Goal: Information Seeking & Learning: Learn about a topic

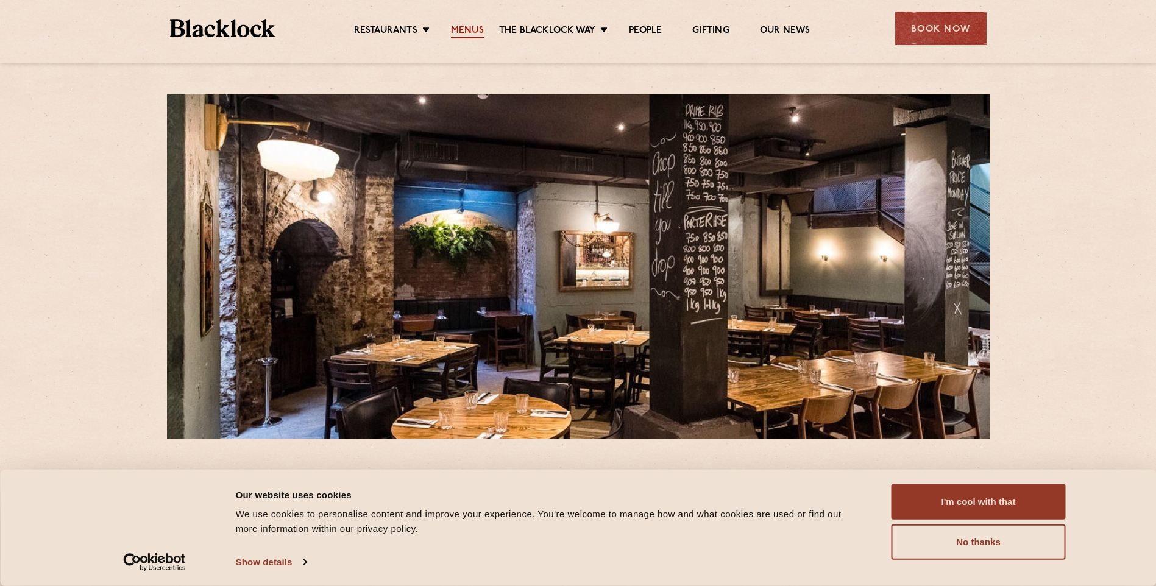
click at [469, 28] on link "Menus" at bounding box center [467, 31] width 33 height 13
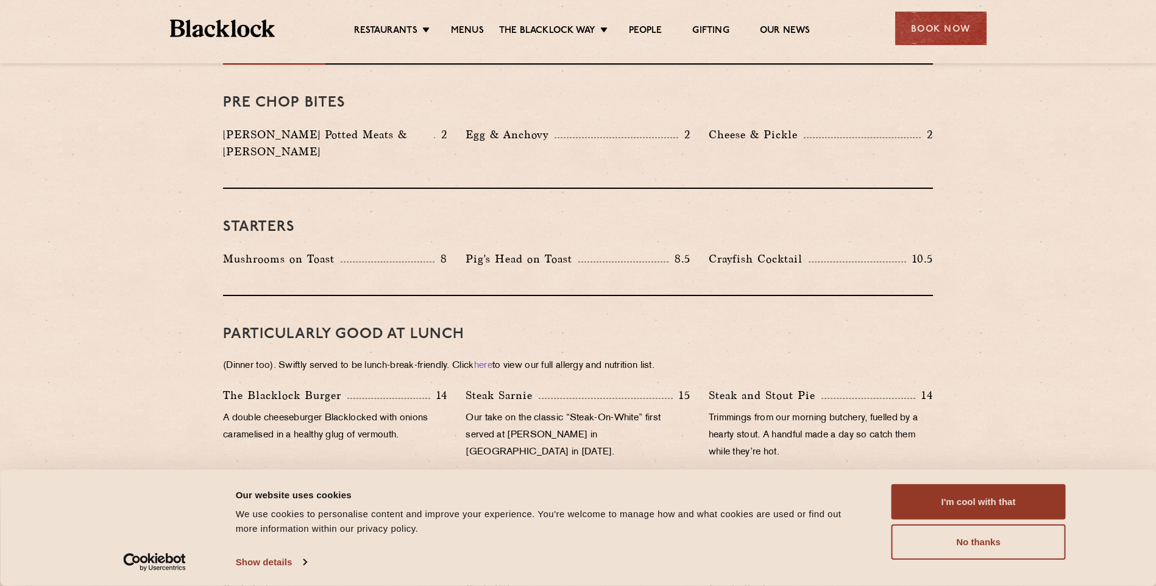
scroll to position [427, 0]
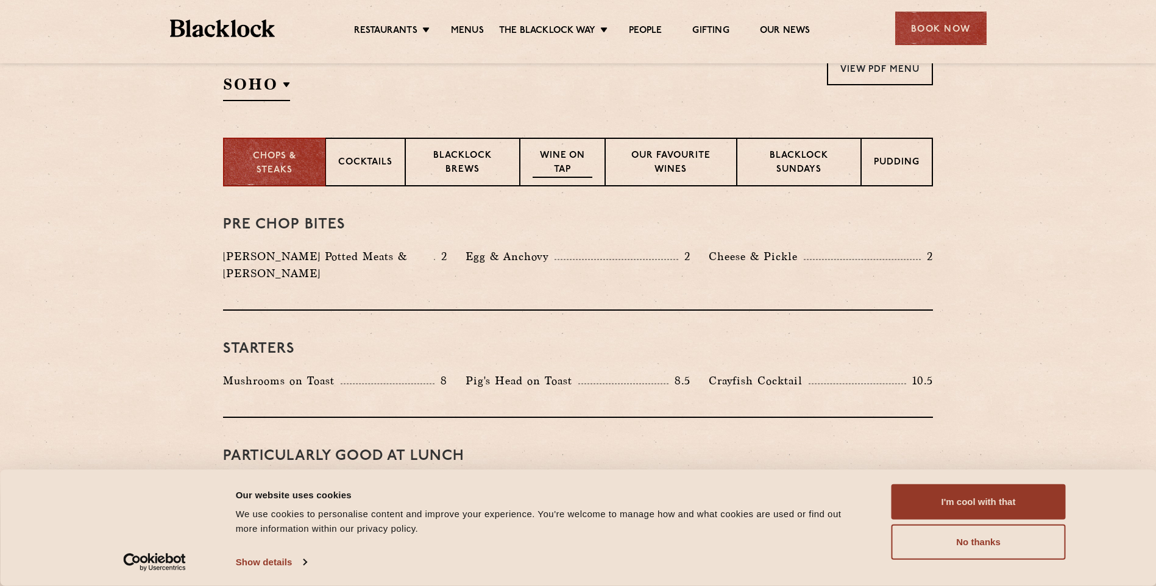
click at [557, 165] on p "Wine on Tap" at bounding box center [563, 163] width 60 height 29
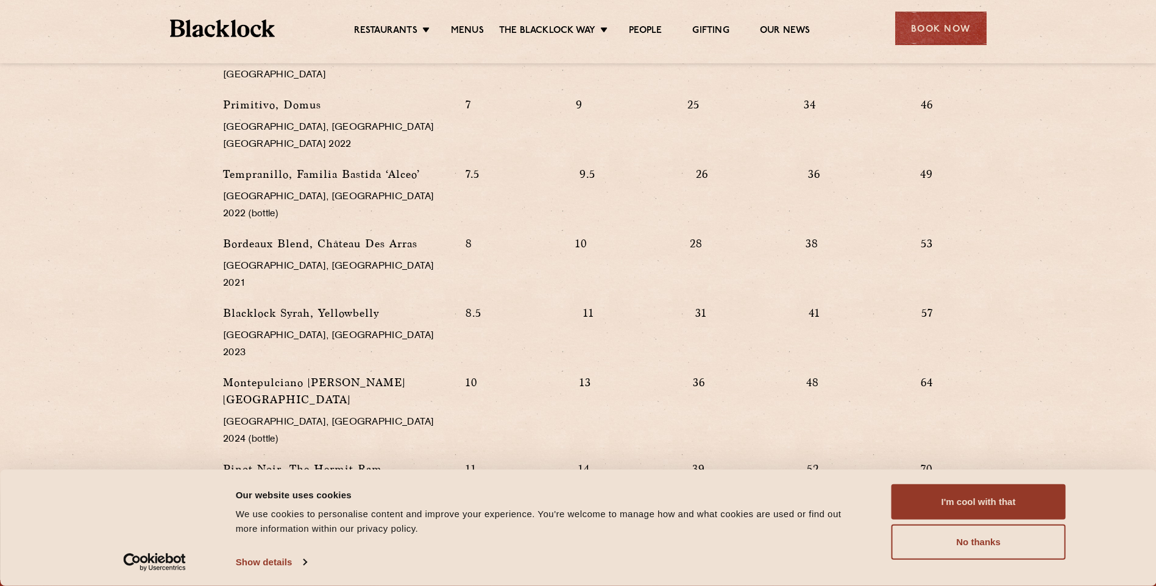
scroll to position [1351, 0]
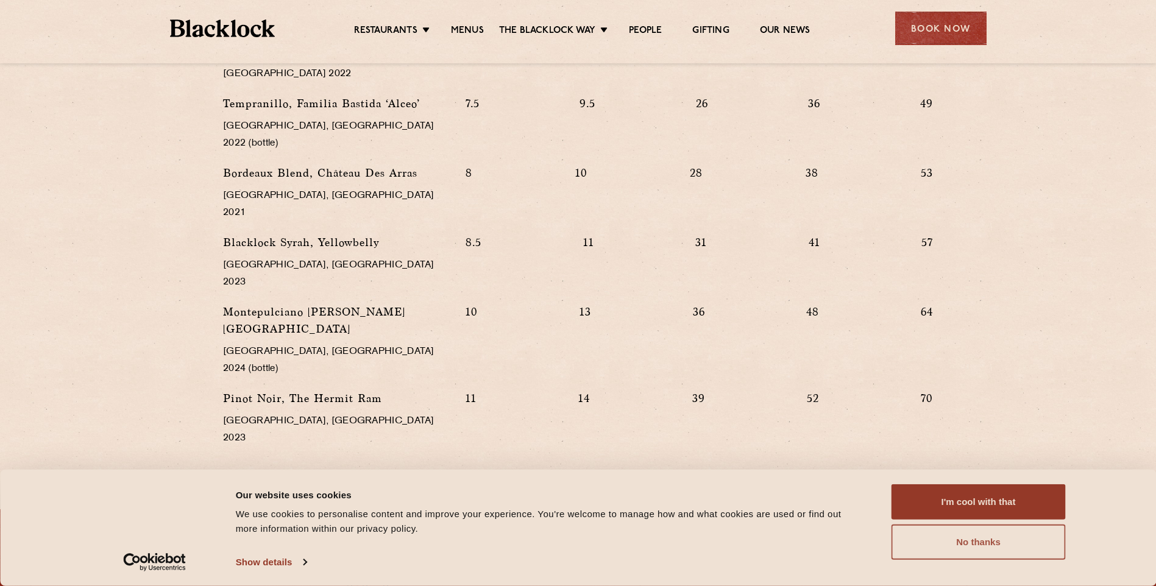
click at [970, 542] on button "No thanks" at bounding box center [979, 542] width 174 height 35
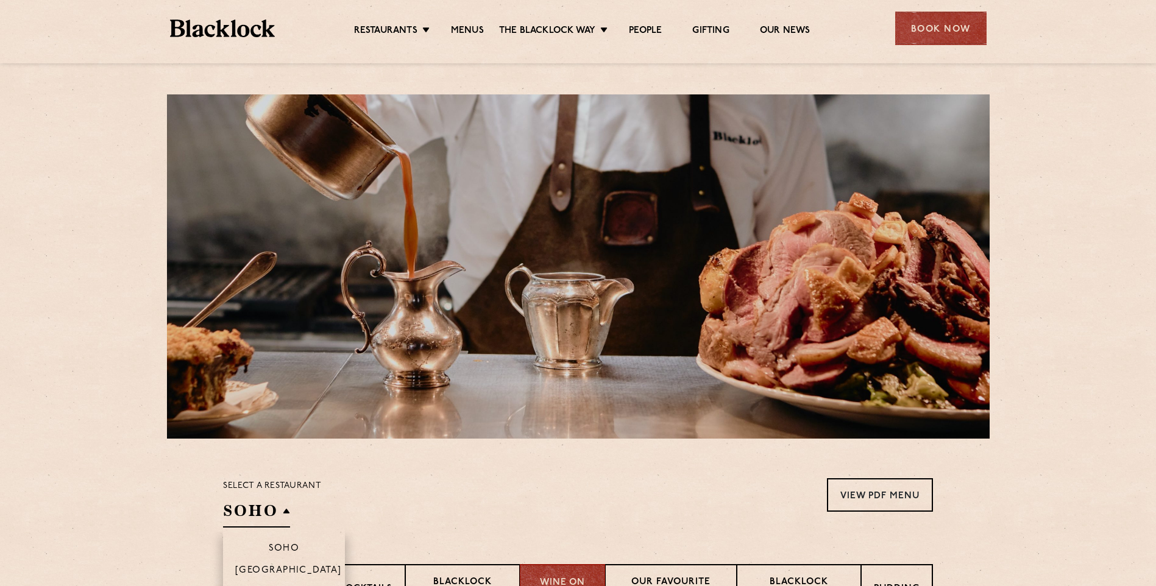
scroll to position [122, 0]
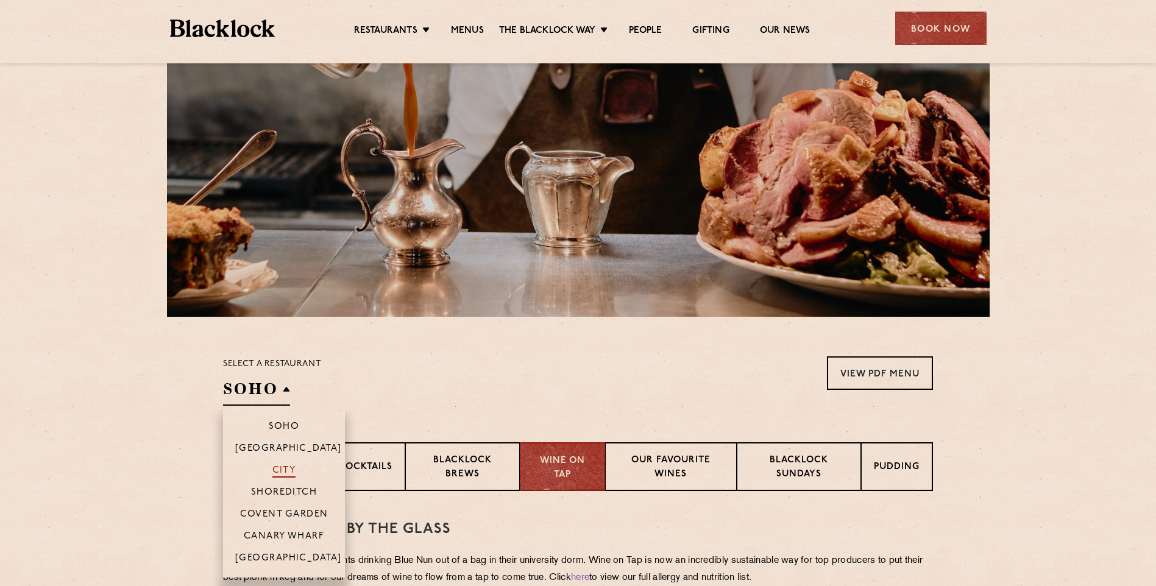
click at [289, 469] on p "City" at bounding box center [284, 472] width 24 height 12
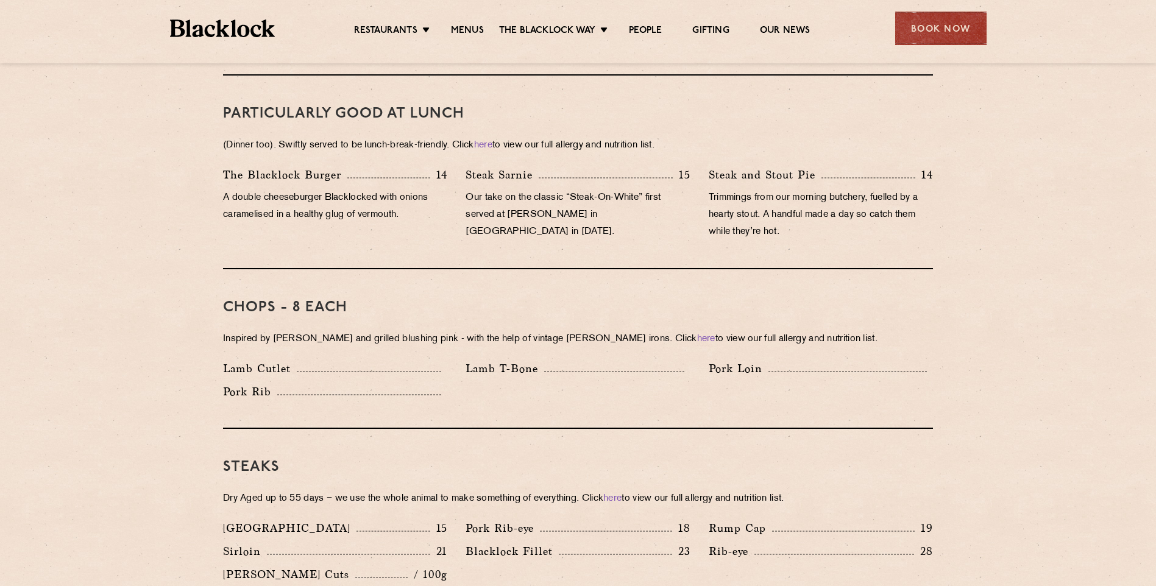
scroll to position [1219, 0]
